Goal: Task Accomplishment & Management: Manage account settings

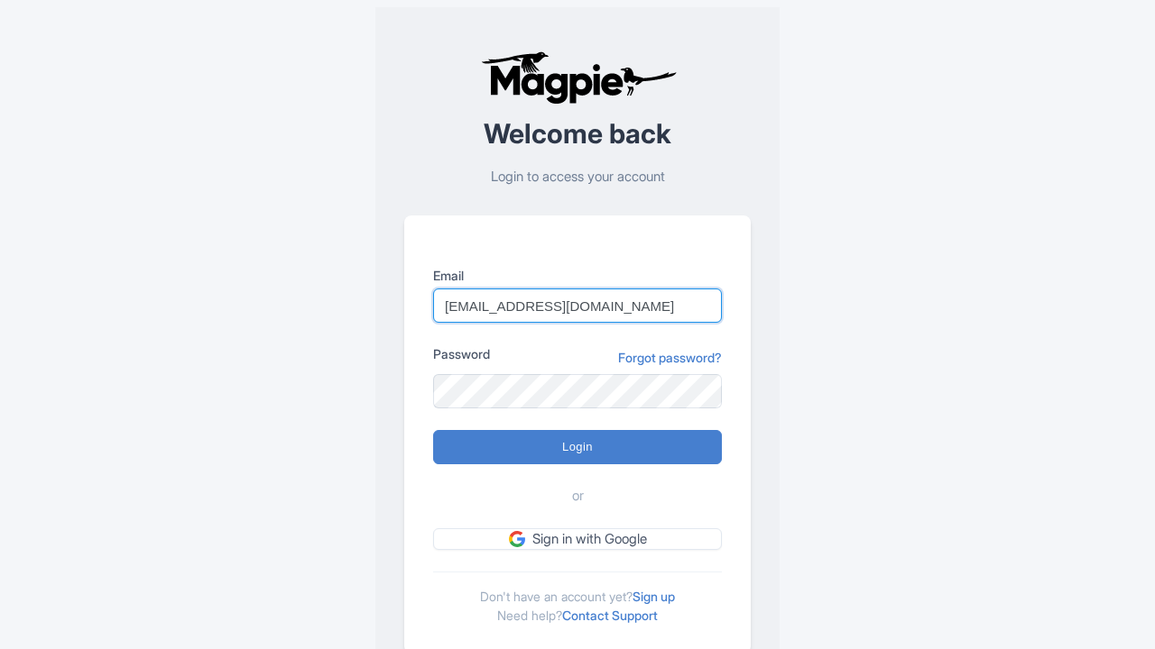
type input "[EMAIL_ADDRESS][DOMAIN_NAME]"
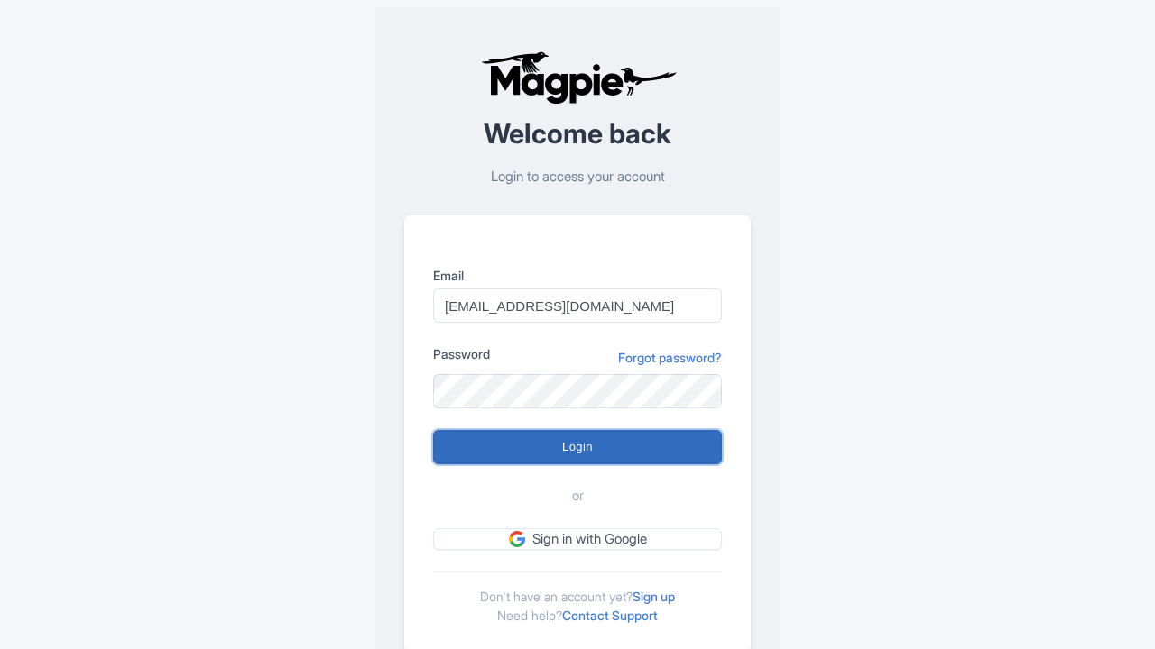
click at [577, 447] on input "Login" at bounding box center [577, 447] width 289 height 34
type input "Logging in..."
